Goal: Information Seeking & Learning: Obtain resource

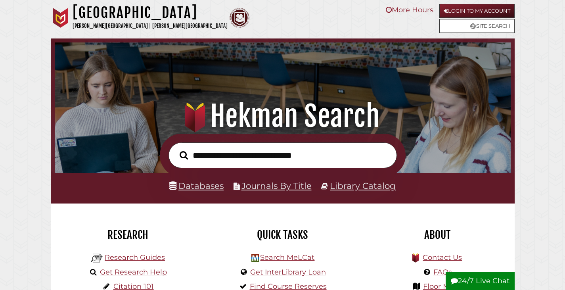
scroll to position [151, 452]
type input "**********"
click at [176, 149] on button "Search" at bounding box center [184, 155] width 16 height 13
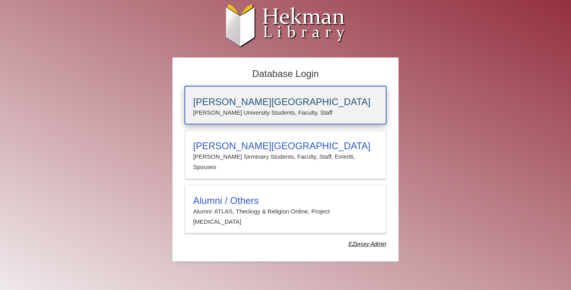
click at [218, 101] on h3 "[PERSON_NAME][GEOGRAPHIC_DATA]" at bounding box center [285, 101] width 185 height 11
